Goal: Task Accomplishment & Management: Manage account settings

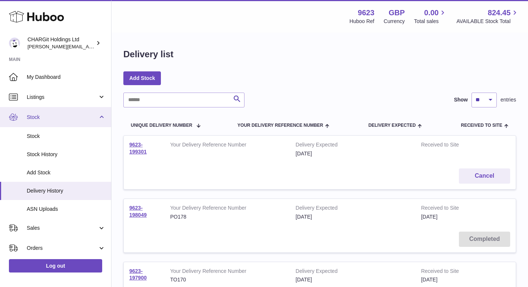
click at [37, 117] on span "Stock" at bounding box center [62, 117] width 71 height 7
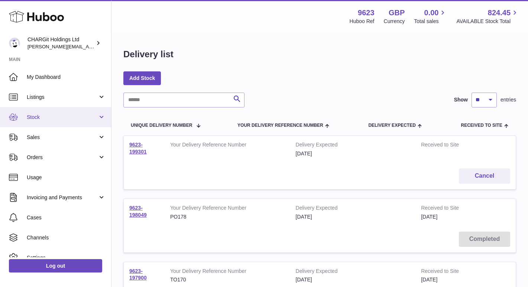
click at [37, 116] on span "Stock" at bounding box center [62, 117] width 71 height 7
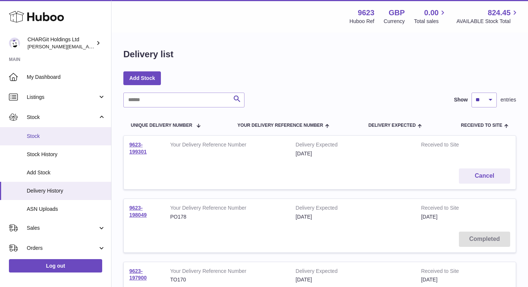
click at [34, 134] on span "Stock" at bounding box center [66, 136] width 79 height 7
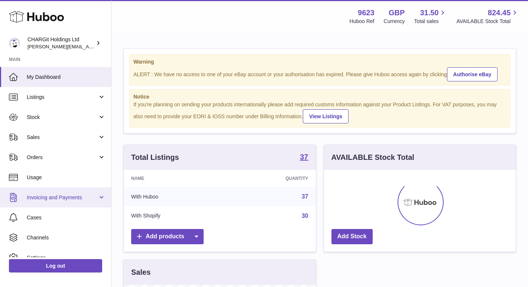
scroll to position [116, 192]
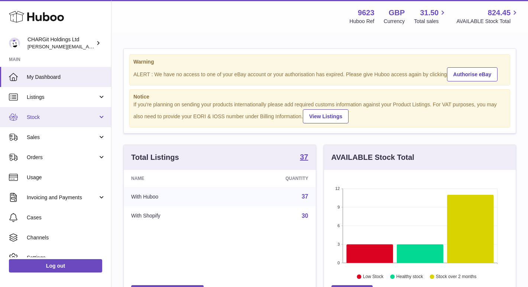
click at [48, 118] on span "Stock" at bounding box center [62, 117] width 71 height 7
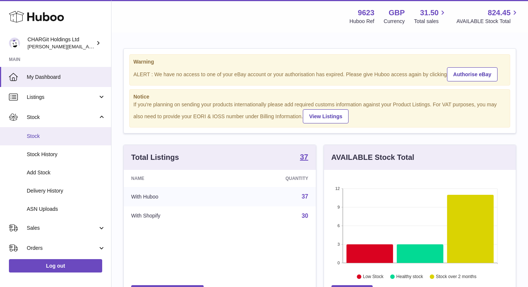
click at [44, 136] on span "Stock" at bounding box center [66, 136] width 79 height 7
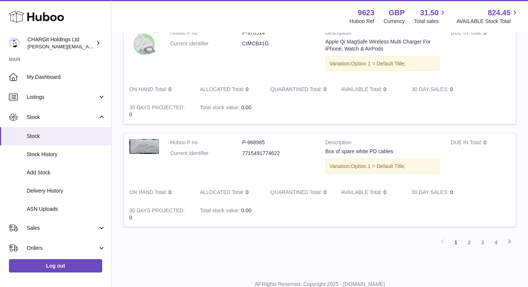
scroll to position [958, 0]
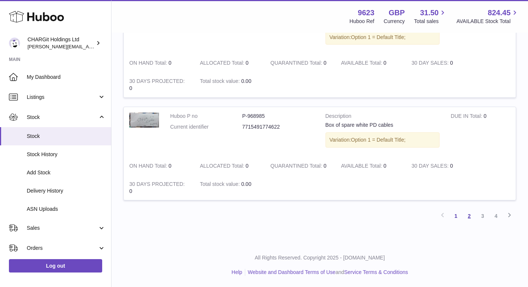
click at [471, 216] on link "2" at bounding box center [469, 215] width 13 height 13
